Goal: Navigation & Orientation: Find specific page/section

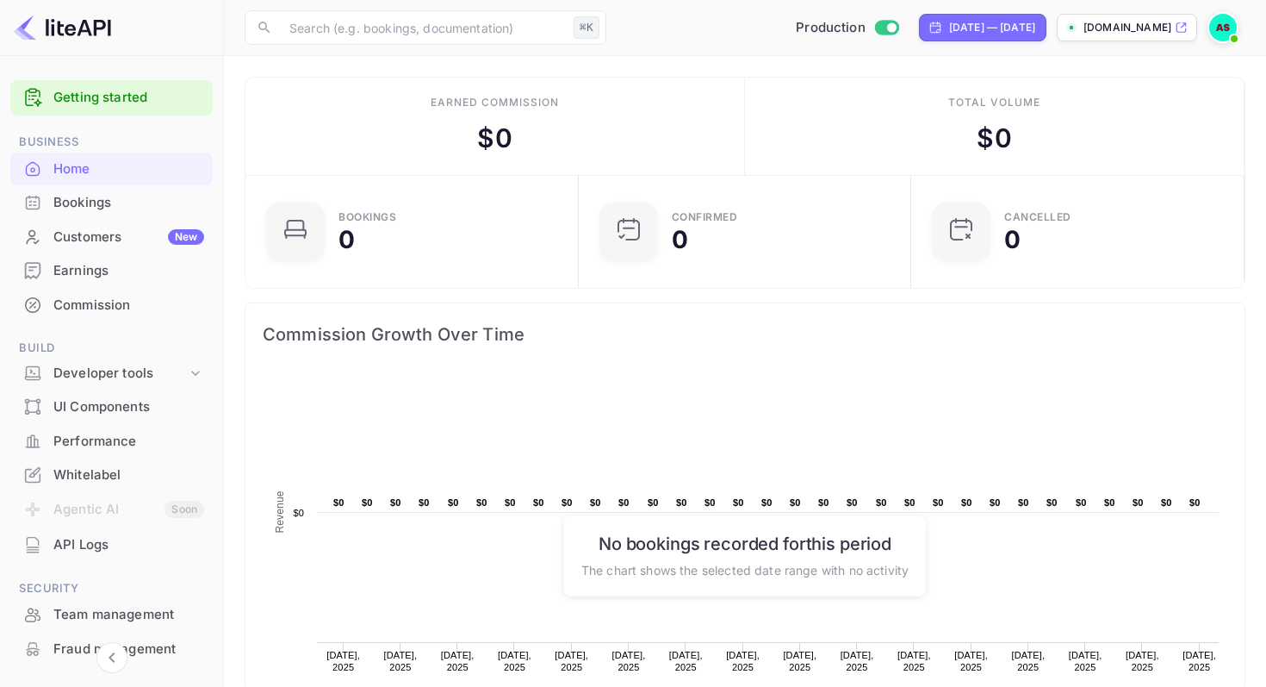
scroll to position [280, 323]
click at [80, 470] on div "Whitelabel" at bounding box center [128, 475] width 151 height 20
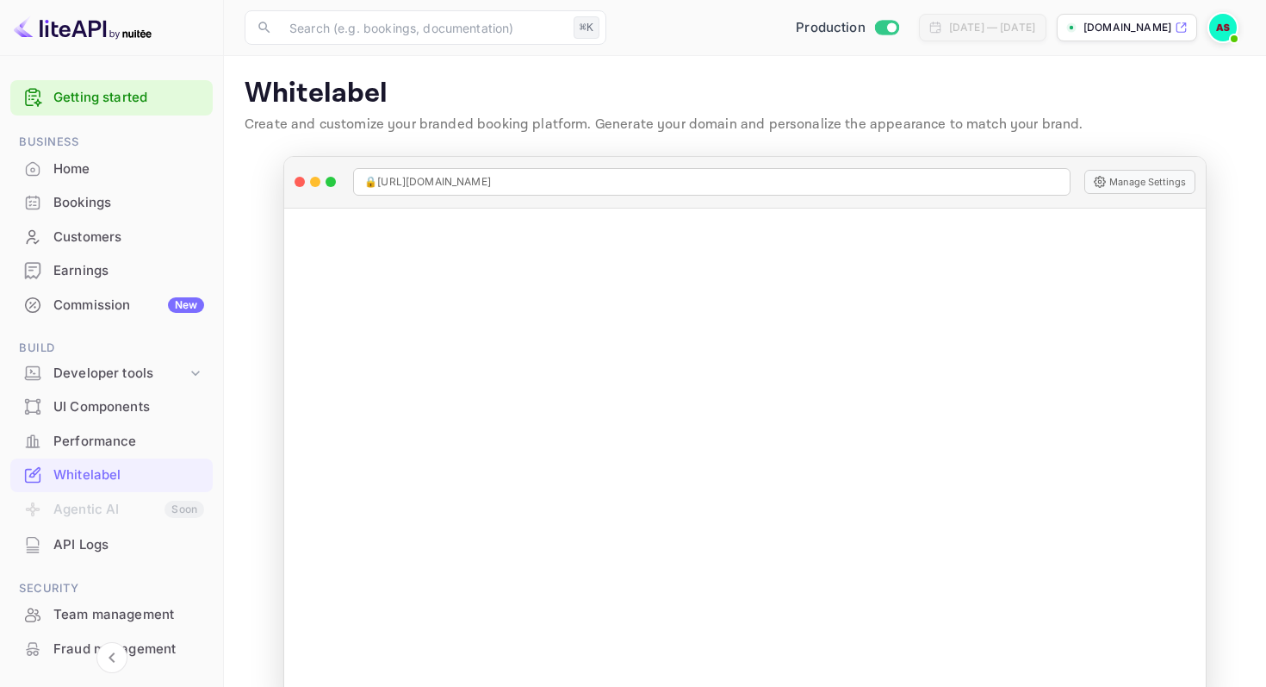
click at [71, 171] on div "Home" at bounding box center [128, 169] width 151 height 20
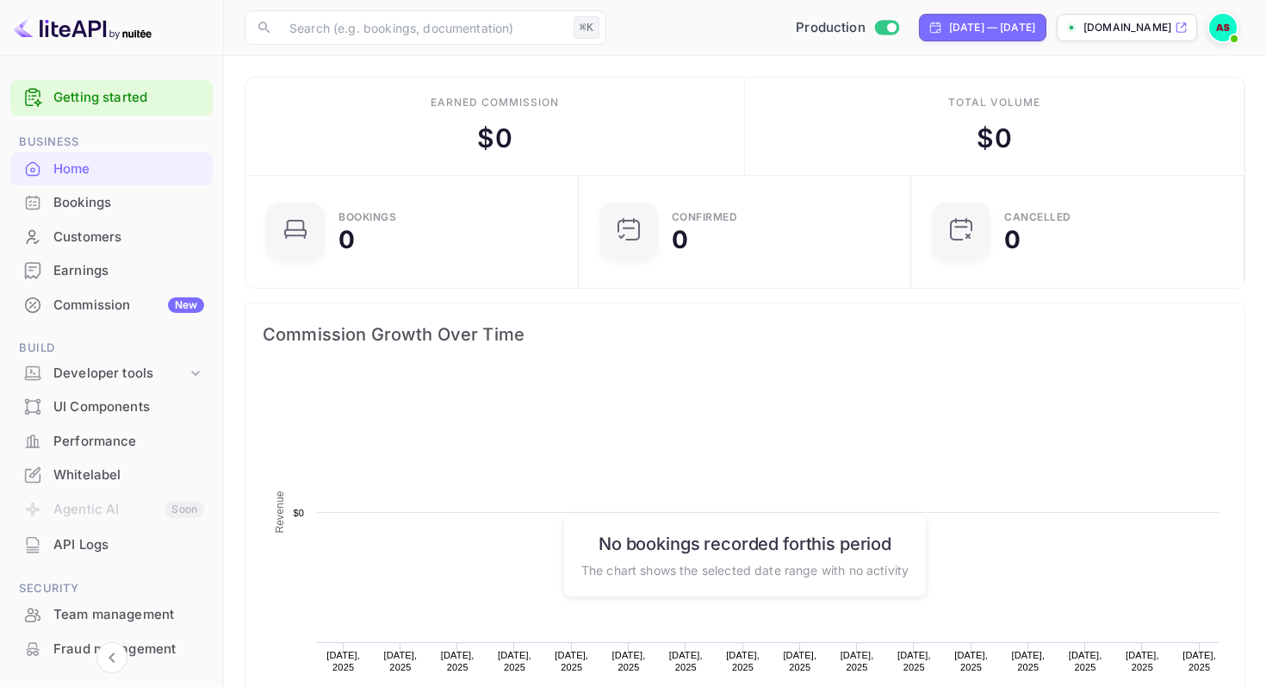
scroll to position [280, 323]
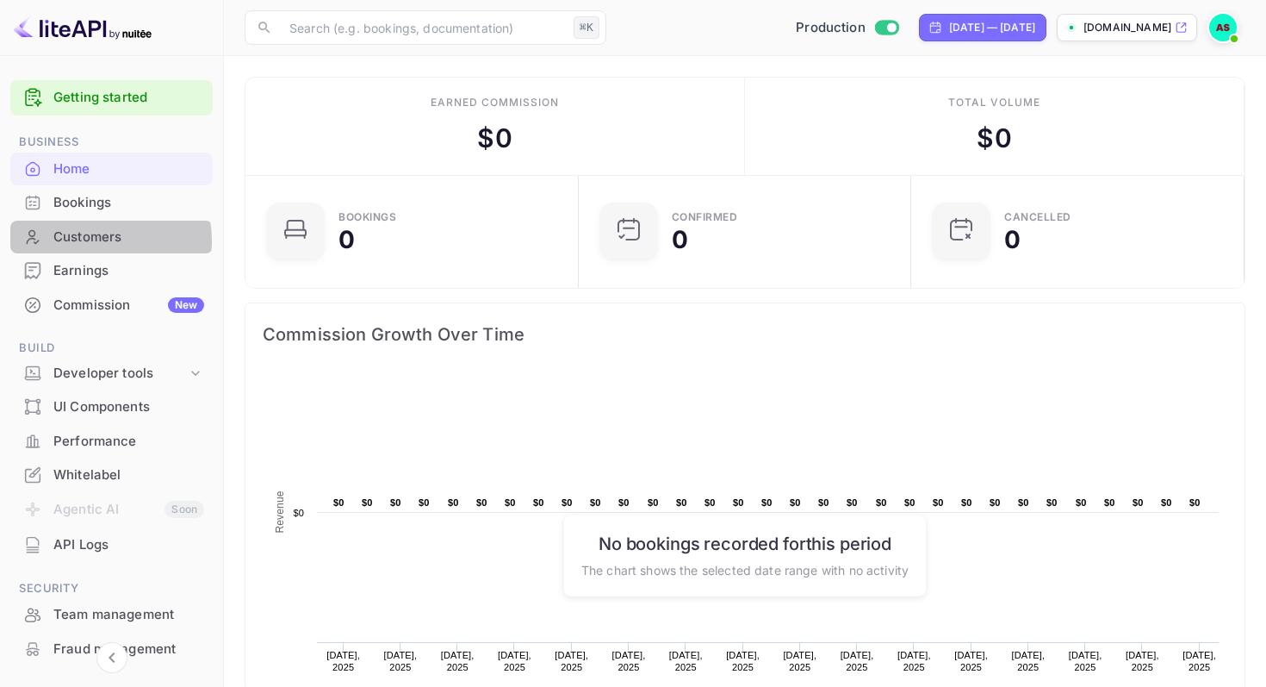
click at [97, 241] on div "Customers" at bounding box center [128, 237] width 151 height 20
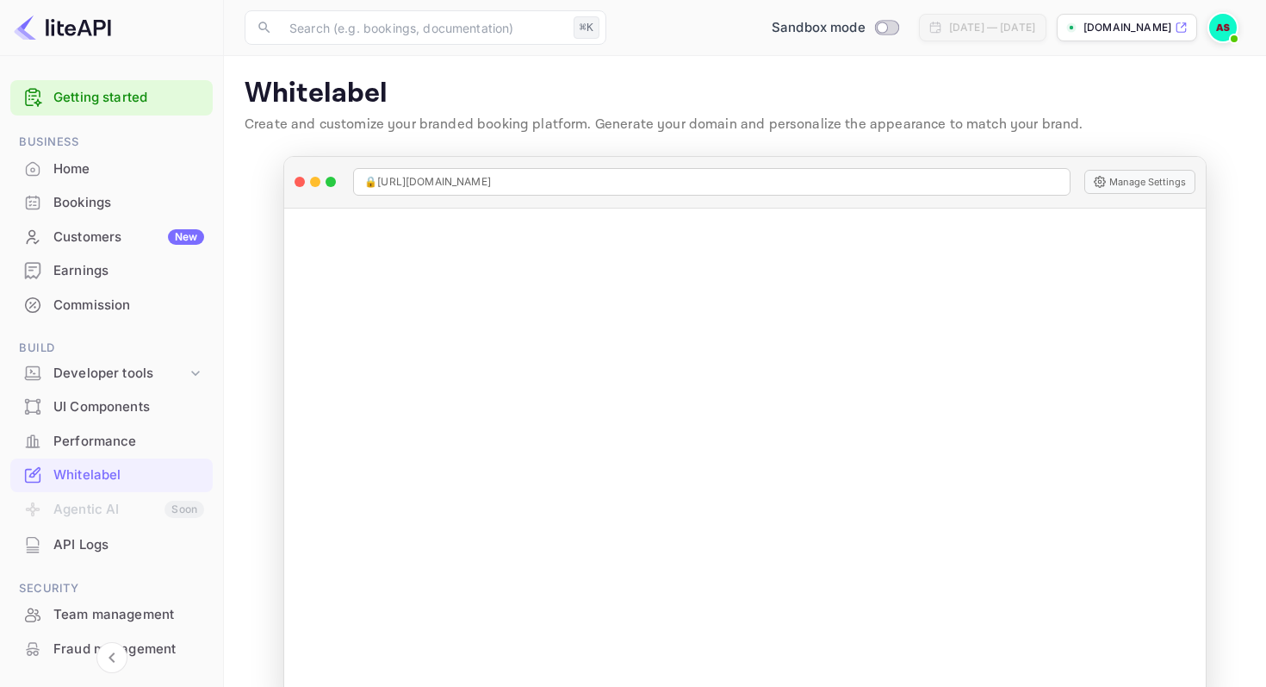
click at [1180, 28] on icon at bounding box center [1181, 28] width 13 height 12
